Goal: Check status: Check status

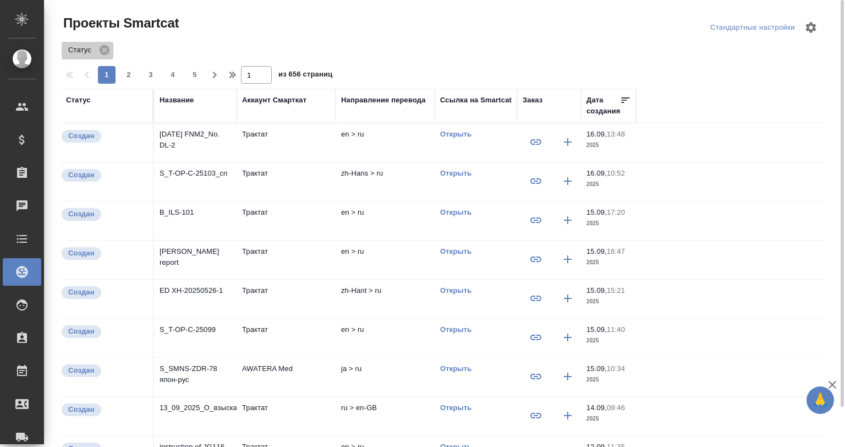
drag, startPoint x: 103, startPoint y: 56, endPoint x: 103, endPoint y: 49, distance: 6.6
click at [103, 53] on icon at bounding box center [105, 50] width 12 height 12
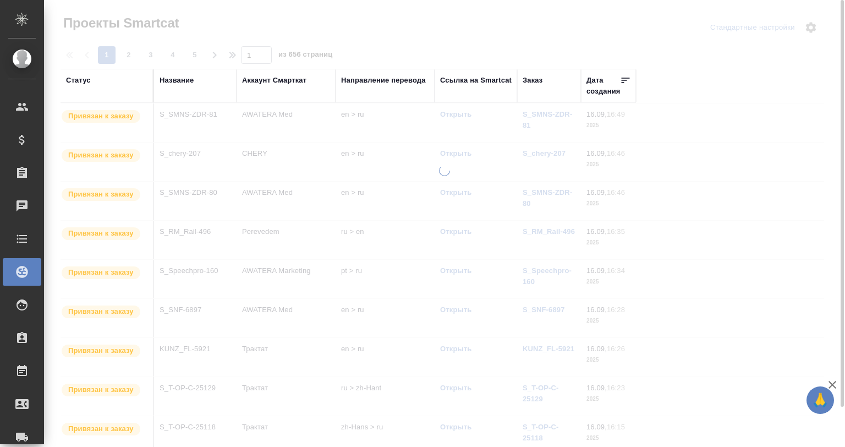
click at [182, 79] on div "Название" at bounding box center [177, 80] width 34 height 11
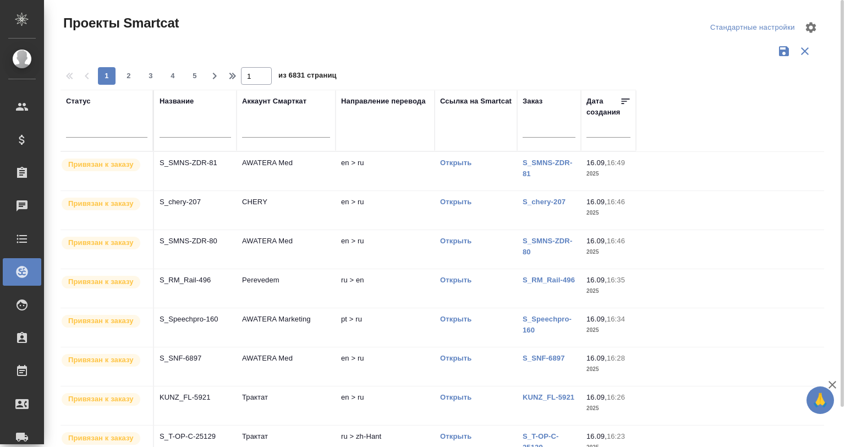
click at [190, 123] on input "text" at bounding box center [196, 130] width 72 height 14
type input "ы"
type input "srvr"
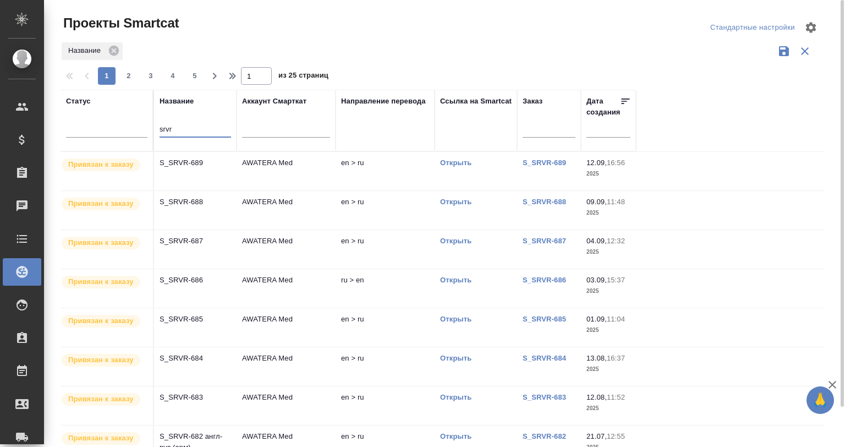
click at [214, 242] on p "S_SRVR-687" at bounding box center [196, 241] width 72 height 11
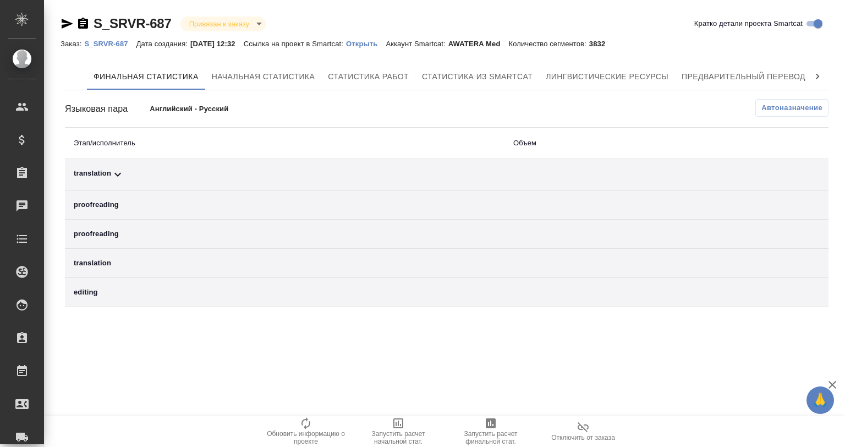
click at [123, 169] on icon at bounding box center [117, 174] width 13 height 13
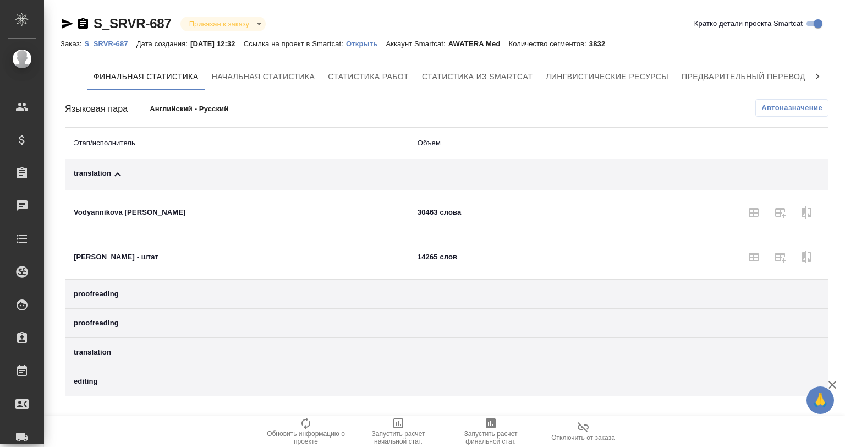
click at [123, 169] on icon at bounding box center [117, 174] width 13 height 13
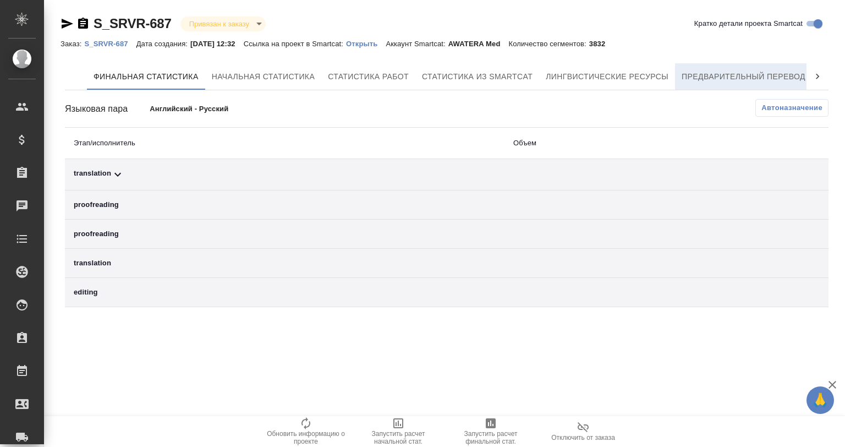
click at [789, 73] on span "Предварительный перевод" at bounding box center [744, 77] width 124 height 14
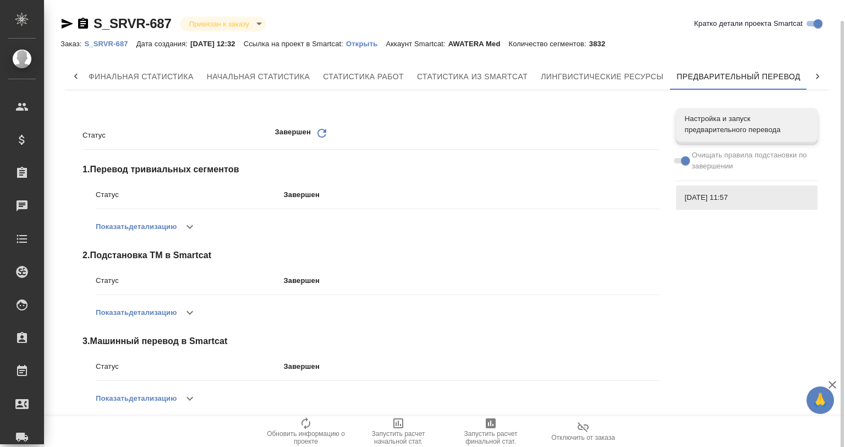
scroll to position [10, 0]
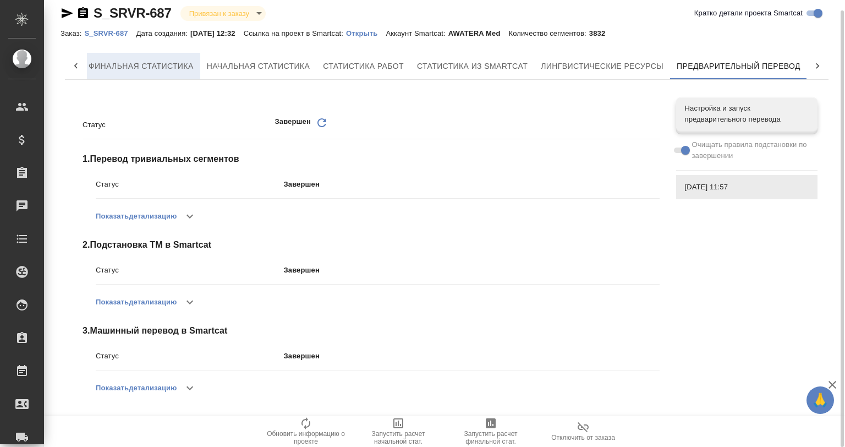
click at [108, 64] on span "Финальная статистика" at bounding box center [141, 66] width 105 height 14
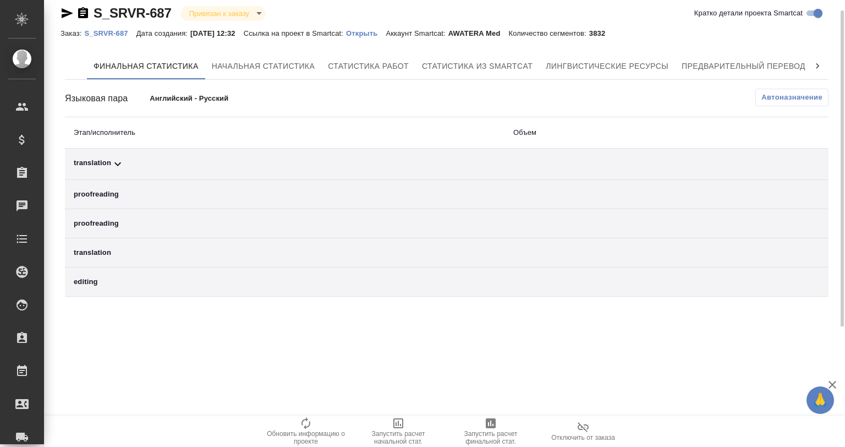
click at [110, 161] on div "translation" at bounding box center [285, 163] width 422 height 13
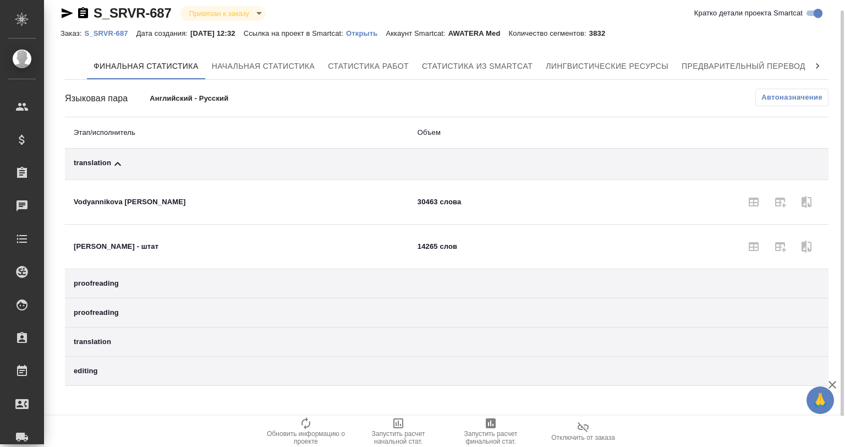
drag, startPoint x: 110, startPoint y: 161, endPoint x: 370, endPoint y: 73, distance: 275.0
click at [111, 161] on div "translation" at bounding box center [237, 163] width 326 height 13
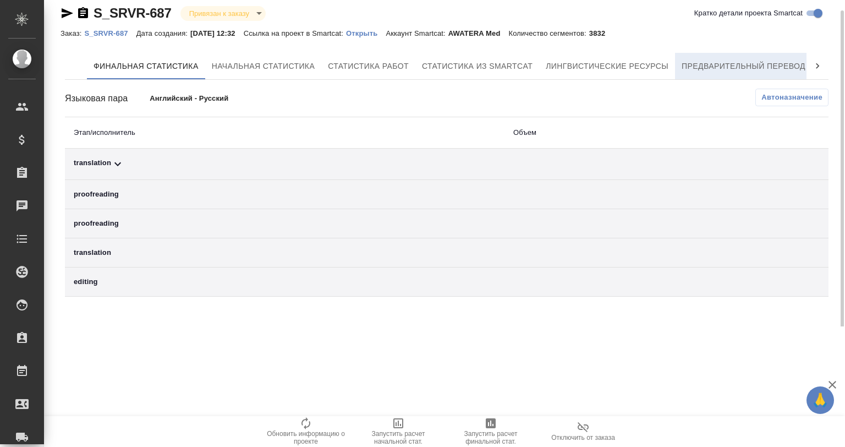
click at [710, 57] on button "Предварительный перевод" at bounding box center [743, 66] width 137 height 26
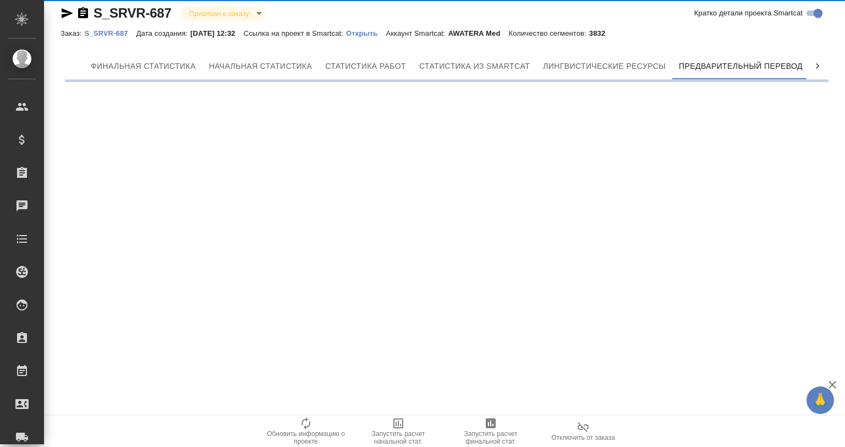
scroll to position [0, 5]
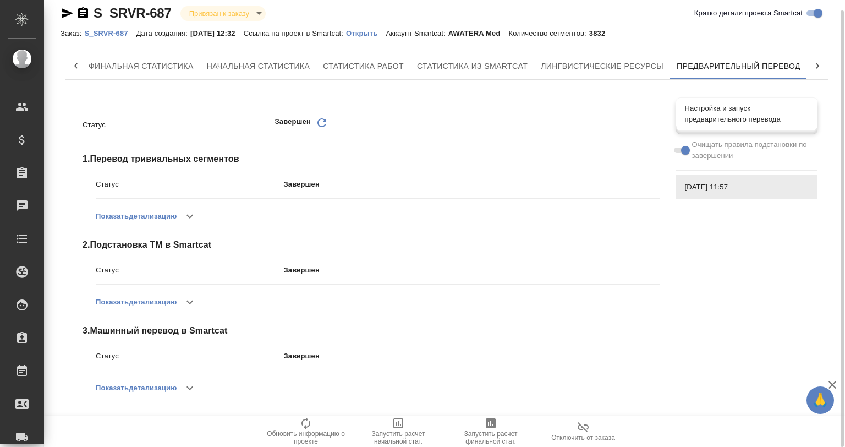
click at [752, 119] on span "Настройка и запуск предварительного перевода" at bounding box center [747, 114] width 124 height 22
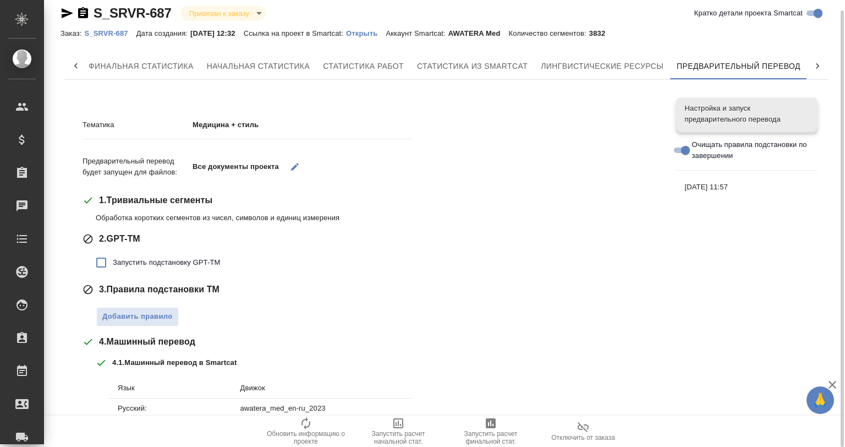
click at [206, 124] on p "Медицина + стиль" at bounding box center [303, 124] width 220 height 11
click at [96, 64] on span "Финальная статистика" at bounding box center [141, 66] width 105 height 14
